Goal: Transaction & Acquisition: Purchase product/service

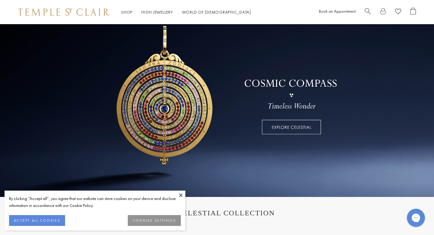
scroll to position [40, 0]
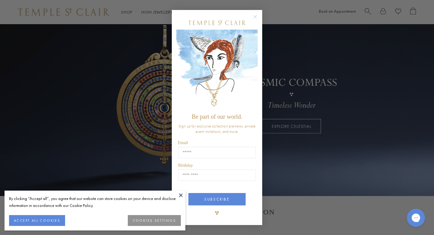
click at [256, 22] on button "Close dialog" at bounding box center [259, 20] width 8 height 8
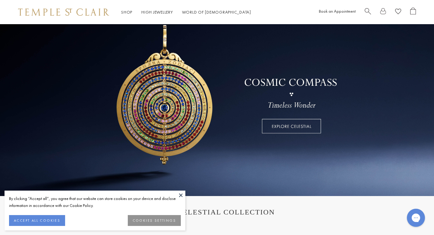
scroll to position [120, 0]
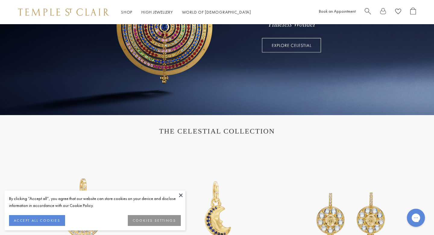
click at [182, 194] on button at bounding box center [180, 194] width 9 height 9
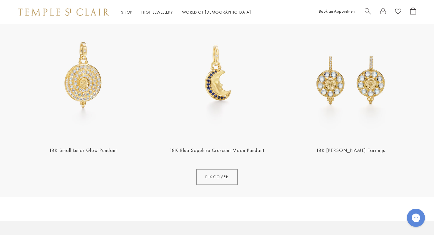
scroll to position [280, 0]
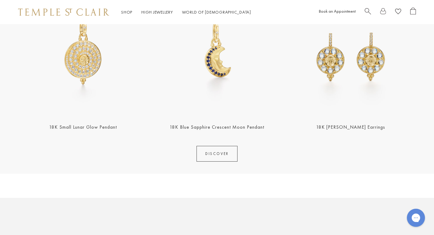
click at [214, 152] on link "DISCOVER" at bounding box center [217, 154] width 41 height 16
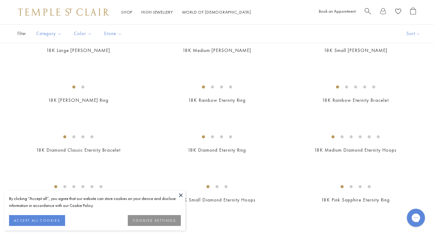
scroll to position [659, 0]
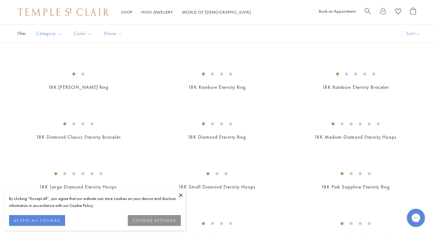
click at [0, 0] on img at bounding box center [0, 0] width 0 height 0
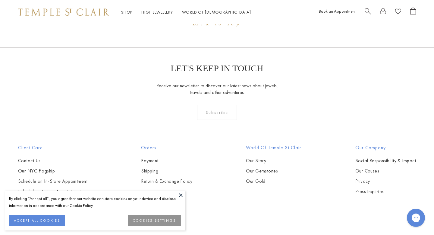
scroll to position [817, 0]
